Goal: Task Accomplishment & Management: Complete application form

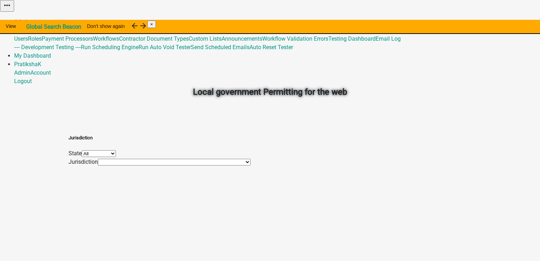
click at [30, 18] on link "Admin" at bounding box center [22, 21] width 16 height 7
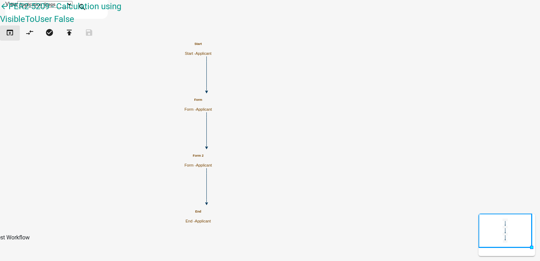
click at [14, 37] on icon "open_in_browser" at bounding box center [10, 33] width 8 height 10
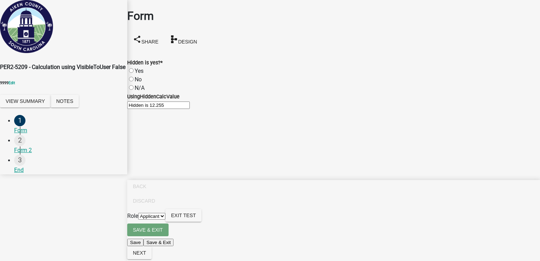
click at [141, 67] on div "Yes" at bounding box center [333, 71] width 413 height 8
click at [138, 68] on label "Yes" at bounding box center [139, 71] width 9 height 7
click at [134, 68] on input "Yes" at bounding box center [131, 70] width 5 height 5
radio input "true"
drag, startPoint x: 161, startPoint y: 121, endPoint x: 169, endPoint y: 117, distance: 8.9
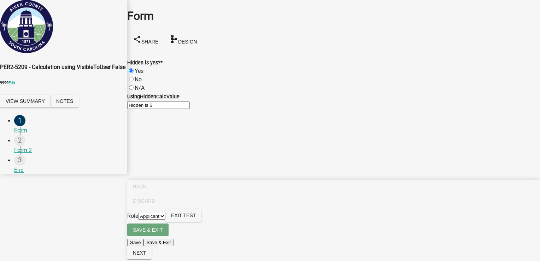
click at [169, 109] on input "Hidden is 5" at bounding box center [158, 105] width 63 height 7
drag, startPoint x: 169, startPoint y: 117, endPoint x: 138, endPoint y: 68, distance: 58.2
click at [138, 76] on label "No" at bounding box center [138, 79] width 7 height 7
click at [134, 77] on input "No" at bounding box center [131, 79] width 5 height 5
radio input "true"
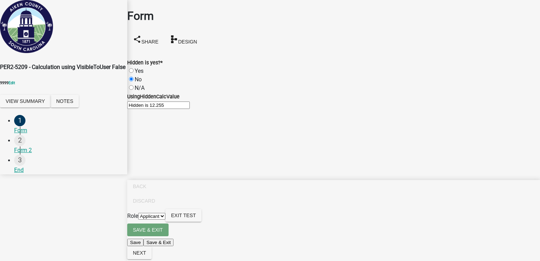
click at [139, 85] on label "N/A" at bounding box center [140, 88] width 10 height 7
click at [134, 85] on input "N/A" at bounding box center [131, 87] width 5 height 5
radio input "true"
click at [152, 254] on button "Next" at bounding box center [139, 253] width 24 height 13
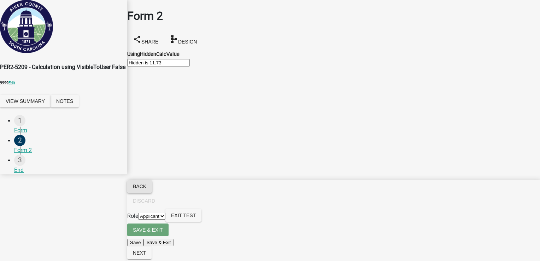
click at [146, 189] on span "Back" at bounding box center [139, 187] width 13 height 6
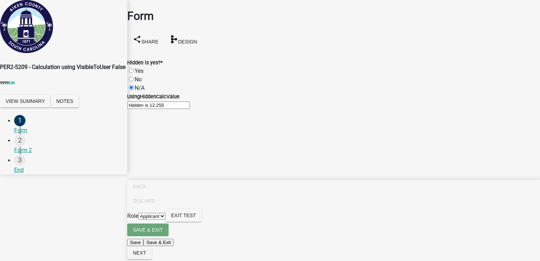
click at [142, 76] on label "No" at bounding box center [138, 79] width 7 height 7
click at [134, 77] on input "No" at bounding box center [131, 79] width 5 height 5
radio input "true"
click at [144, 68] on label "Yes" at bounding box center [139, 71] width 9 height 7
click at [134, 68] on input "Yes" at bounding box center [131, 70] width 5 height 5
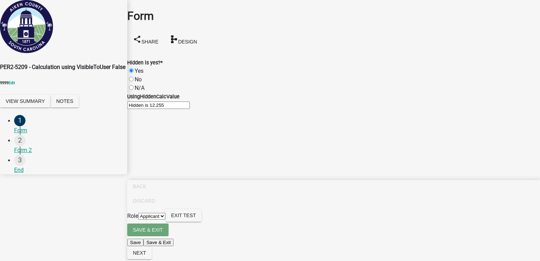
radio input "true"
click at [143, 75] on div "No" at bounding box center [333, 79] width 413 height 8
click at [142, 76] on label "No" at bounding box center [138, 79] width 7 height 7
click at [134, 77] on input "No" at bounding box center [131, 79] width 5 height 5
radio input "true"
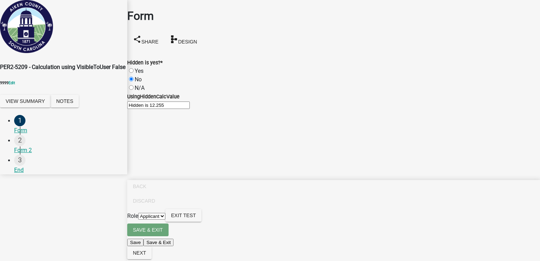
click at [138, 85] on label "N/A" at bounding box center [140, 88] width 10 height 7
click at [134, 85] on input "N/A" at bounding box center [131, 87] width 5 height 5
radio input "true"
click at [79, 107] on button "Notes" at bounding box center [65, 101] width 28 height 13
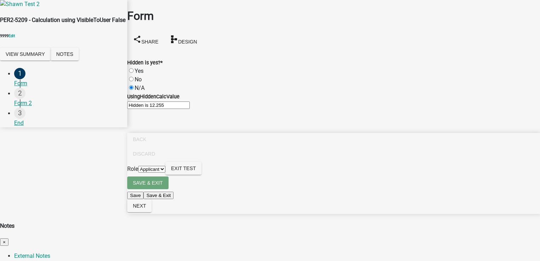
click at [6, 239] on span "×" at bounding box center [4, 241] width 3 height 5
click at [511, 214] on nav "Back Discard Role Applicant Admin Exit Test Save & Exit Save Save & Exit Next" at bounding box center [333, 173] width 413 height 81
click at [152, 212] on button "Next" at bounding box center [139, 205] width 24 height 13
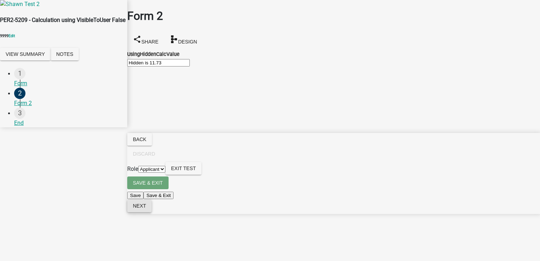
click at [146, 209] on span "Next" at bounding box center [139, 206] width 13 height 6
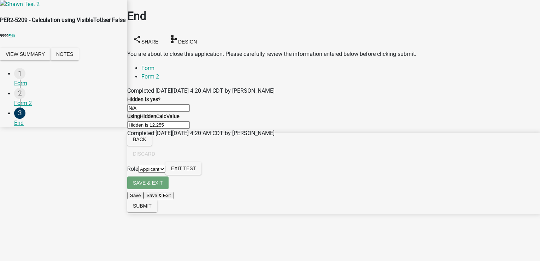
drag, startPoint x: 142, startPoint y: 99, endPoint x: 176, endPoint y: 99, distance: 33.6
click at [176, 104] on input "N/A" at bounding box center [158, 107] width 63 height 7
drag, startPoint x: 176, startPoint y: 99, endPoint x: 187, endPoint y: 147, distance: 50.0
click at [187, 129] on input "Hidden is 12.255" at bounding box center [158, 124] width 63 height 7
drag, startPoint x: 187, startPoint y: 147, endPoint x: 221, endPoint y: 152, distance: 35.0
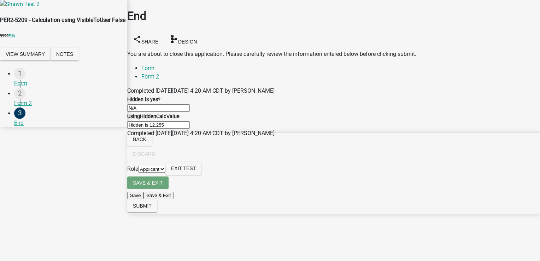
click at [190, 129] on input "Hidden is 12.255" at bounding box center [158, 124] width 63 height 7
click at [152, 209] on span "Submit" at bounding box center [142, 206] width 19 height 6
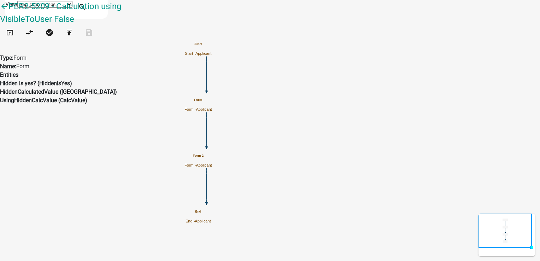
click at [212, 101] on h5 "Form" at bounding box center [199, 100] width 28 height 4
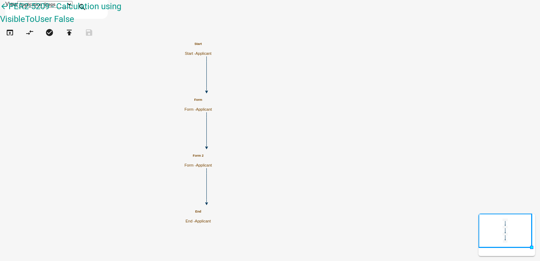
click at [212, 101] on h5 "Form" at bounding box center [199, 100] width 28 height 4
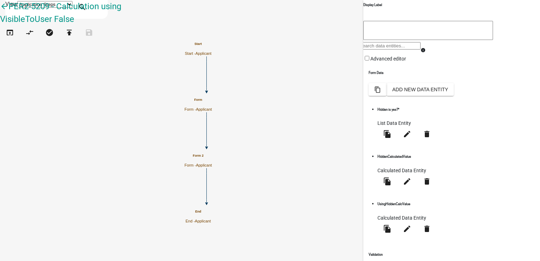
scroll to position [98, 0]
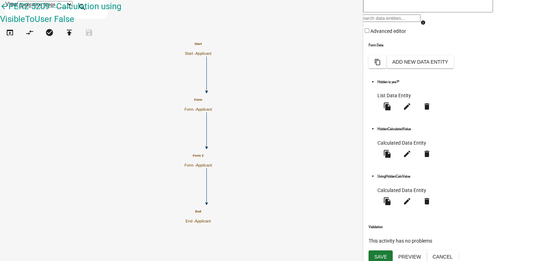
click at [395, 98] on span "List Data Entity" at bounding box center [395, 96] width 34 height 6
click at [412, 111] on icon "edit" at bounding box center [407, 106] width 8 height 8
select select "list-data"
select select "custom-list-7eefc567-b66c-4ade-873e-abac6902b8f5"
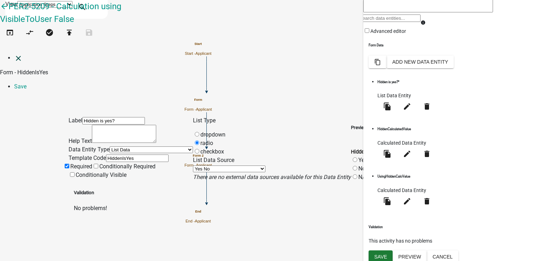
click at [16, 54] on icon "close" at bounding box center [18, 58] width 8 height 8
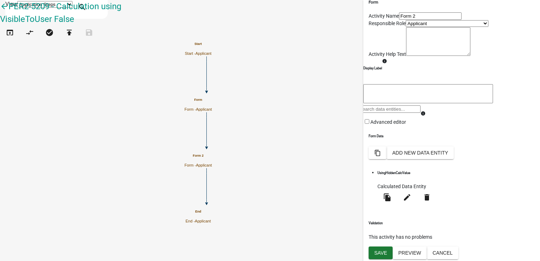
scroll to position [47, 0]
click at [412, 202] on icon "edit" at bounding box center [407, 197] width 8 height 8
select select "calculated-value"
select select "2"
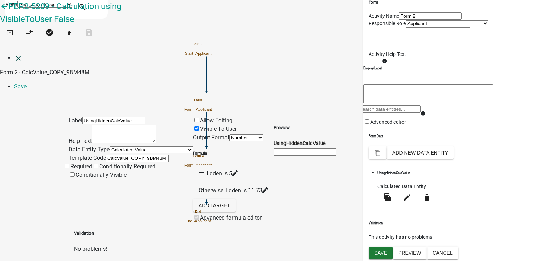
click at [14, 54] on icon "close" at bounding box center [18, 58] width 8 height 8
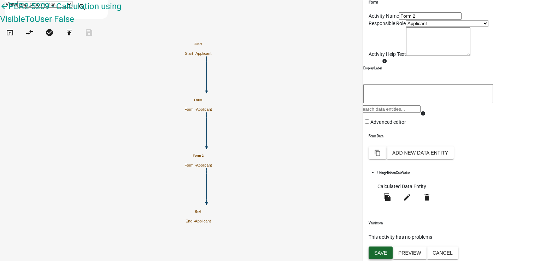
click at [384, 253] on span "Save" at bounding box center [381, 253] width 13 height 6
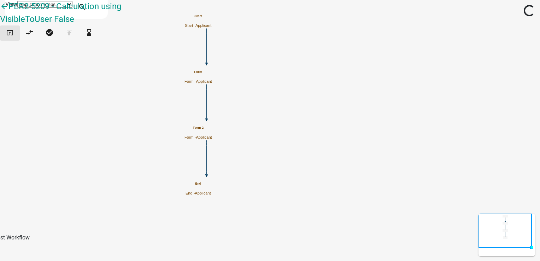
click at [14, 35] on icon "open_in_browser" at bounding box center [10, 33] width 8 height 10
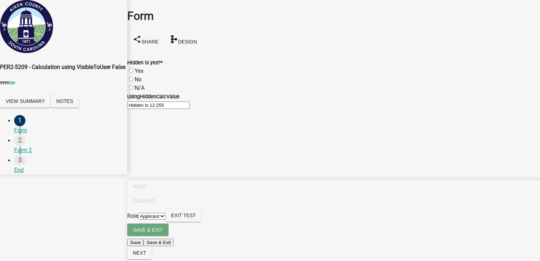
click at [144, 68] on label "Yes" at bounding box center [139, 71] width 9 height 7
click at [134, 68] on input "Yes" at bounding box center [131, 70] width 5 height 5
radio input "true"
click at [142, 76] on label "No" at bounding box center [138, 79] width 7 height 7
click at [134, 77] on input "No" at bounding box center [131, 79] width 5 height 5
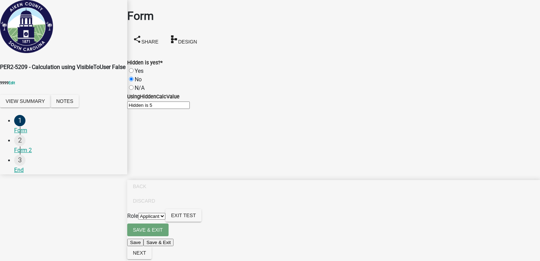
radio input "true"
click at [145, 85] on label "N/A" at bounding box center [140, 88] width 10 height 7
click at [134, 85] on input "N/A" at bounding box center [131, 87] width 5 height 5
radio input "true"
click at [143, 67] on div "Yes" at bounding box center [333, 71] width 413 height 8
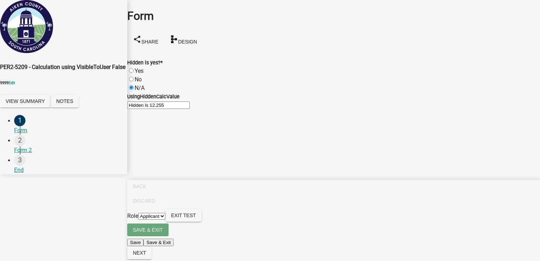
click at [137, 68] on label "Yes" at bounding box center [139, 71] width 9 height 7
click at [134, 68] on input "Yes" at bounding box center [131, 70] width 5 height 5
radio input "true"
click at [152, 254] on button "Next" at bounding box center [139, 253] width 24 height 13
